Goal: Information Seeking & Learning: Learn about a topic

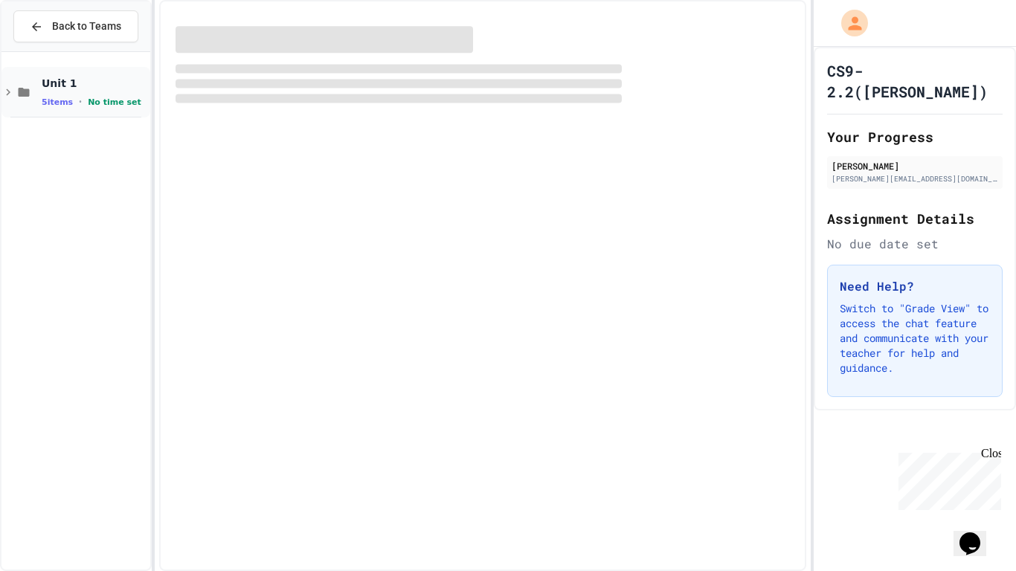
click at [28, 79] on div "Unit 1 5 items • No time set" at bounding box center [75, 92] width 149 height 51
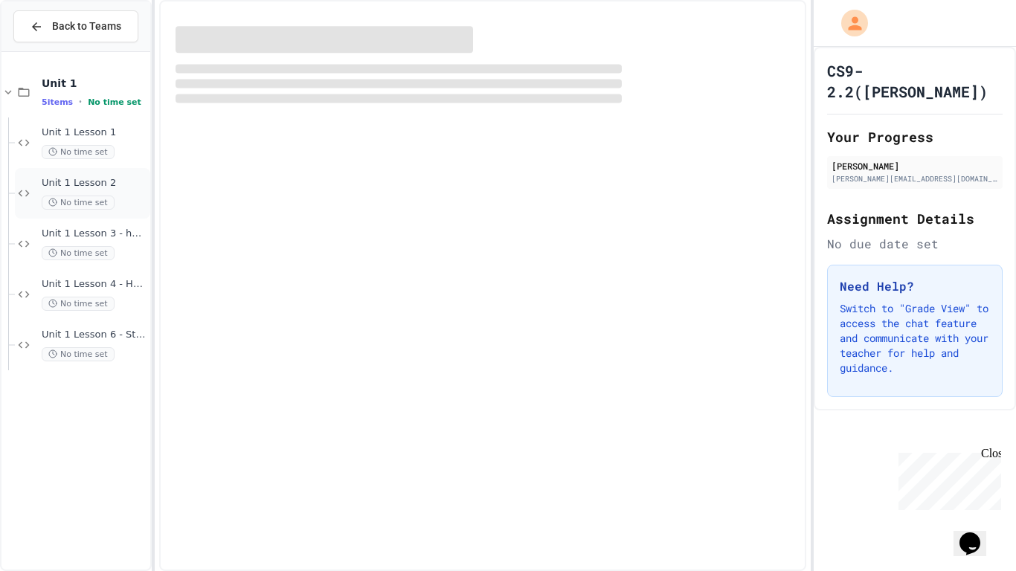
click at [61, 183] on span "Unit 1 Lesson 2" at bounding box center [95, 183] width 106 height 13
click at [38, 196] on div "Unit 1 Lesson 2 No time set" at bounding box center [82, 193] width 135 height 51
click at [109, 190] on div "Unit 1 Lesson 2 No time set" at bounding box center [95, 193] width 106 height 33
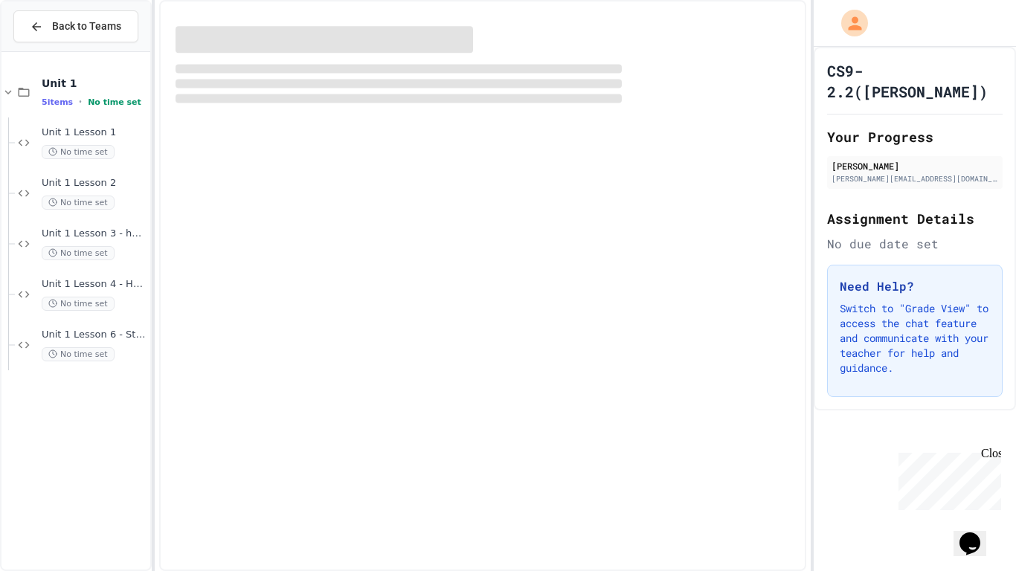
click at [109, 190] on div "Unit 1 Lesson 2 No time set" at bounding box center [95, 193] width 106 height 33
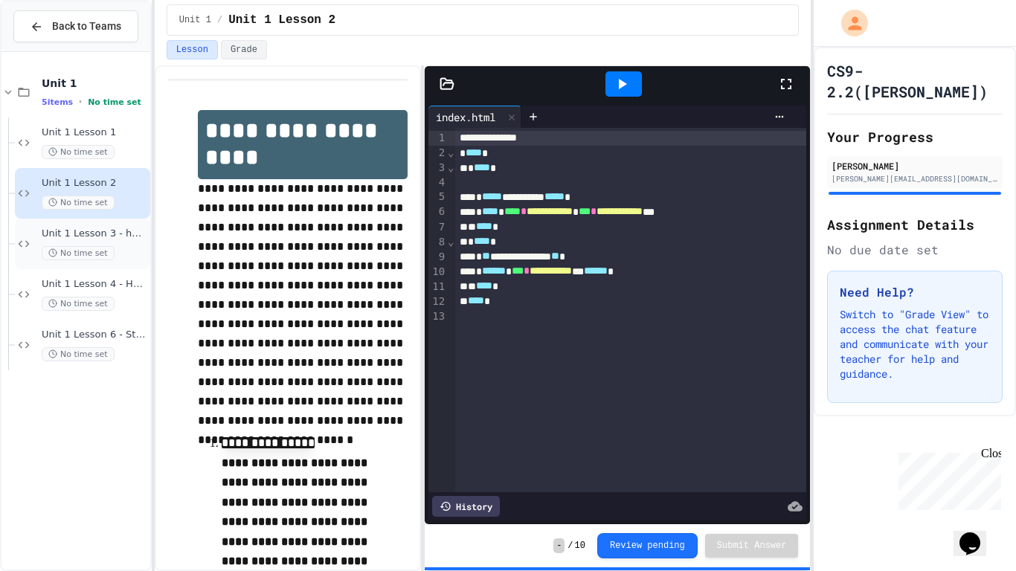
click at [65, 240] on div "Unit 1 Lesson 3 - heading and paragraph tags No time set" at bounding box center [95, 244] width 106 height 33
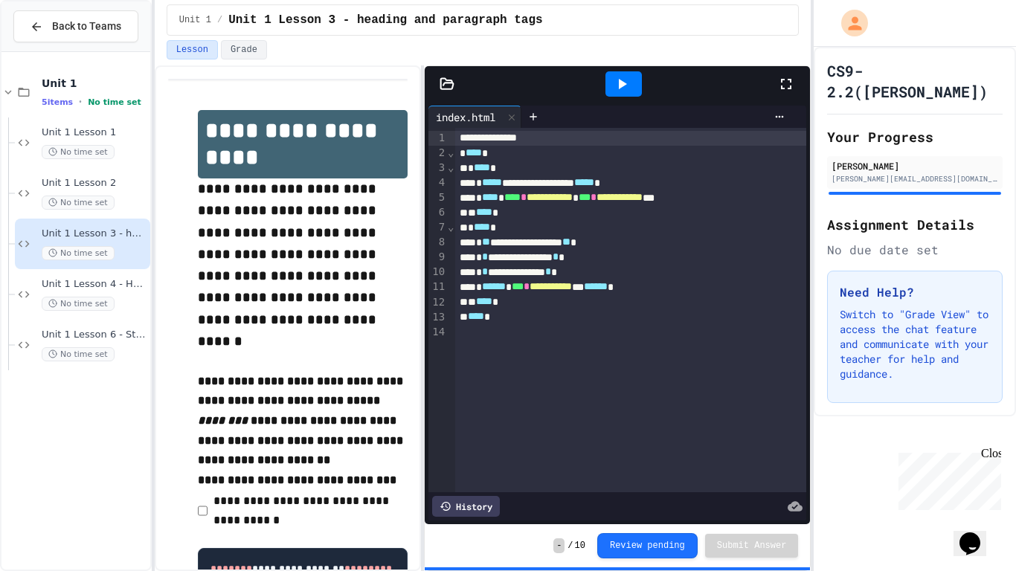
click at [616, 76] on icon at bounding box center [622, 84] width 18 height 18
